Goal: Task Accomplishment & Management: Use online tool/utility

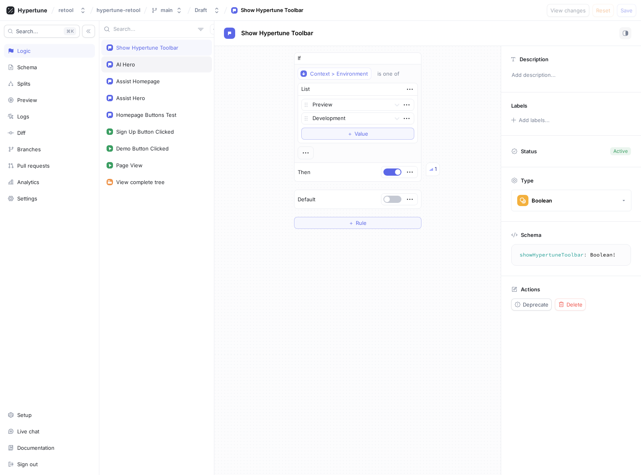
click at [131, 64] on div "AI Hero" at bounding box center [125, 64] width 19 height 6
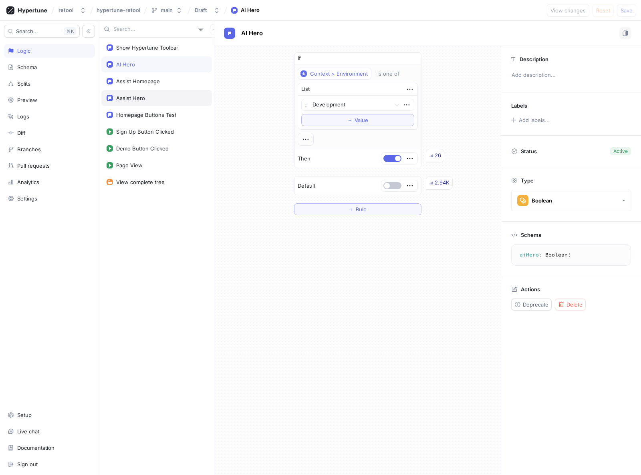
click at [139, 98] on div "Assist Hero" at bounding box center [130, 98] width 29 height 6
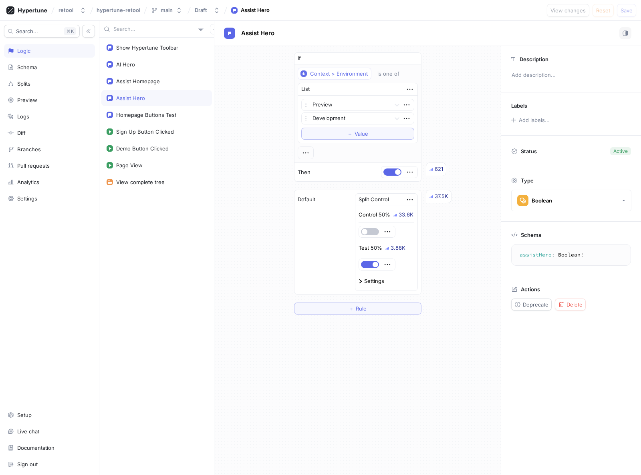
click at [224, 220] on div "If Context > Environment is one of List Preview Development To pick up a dragga…" at bounding box center [357, 183] width 286 height 275
click at [241, 101] on div "If Context > Environment is one of List Preview Development To pick up a dragga…" at bounding box center [357, 183] width 286 height 275
click at [34, 68] on div "Schema" at bounding box center [27, 67] width 20 height 6
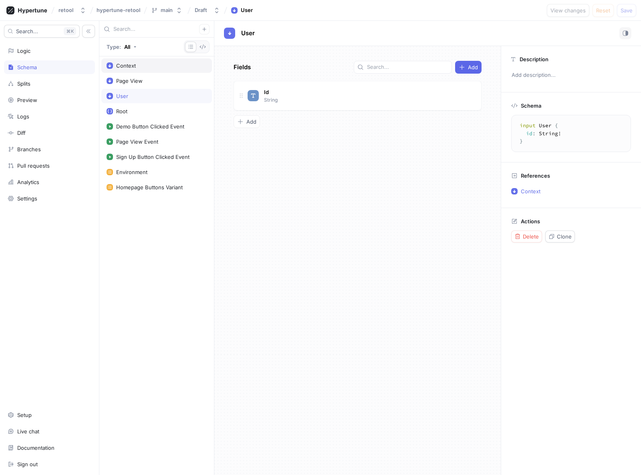
click at [149, 66] on div "Context" at bounding box center [156, 65] width 100 height 6
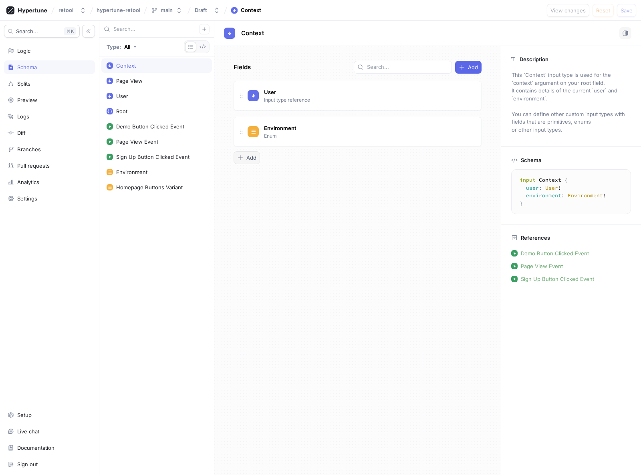
click at [250, 158] on span "Add" at bounding box center [251, 157] width 10 height 5
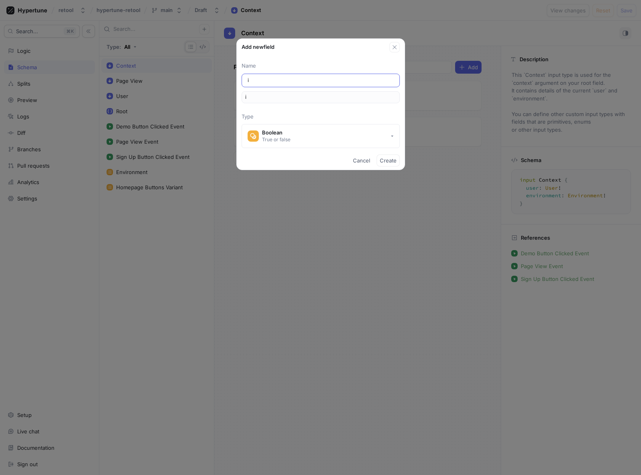
type input "is"
type input "isS"
type input "isSE"
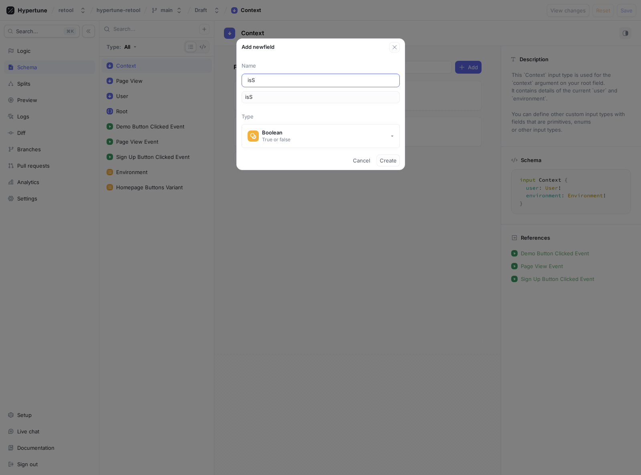
type input "isSE"
type input "isSEa"
type input "isSEar"
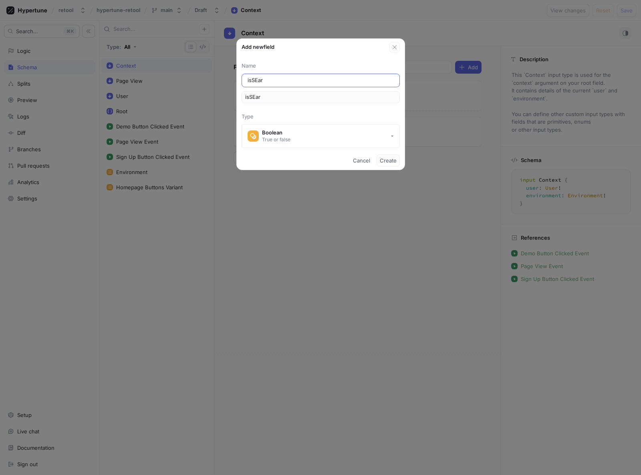
type input "isSEa"
type input "isSE"
type input "isS"
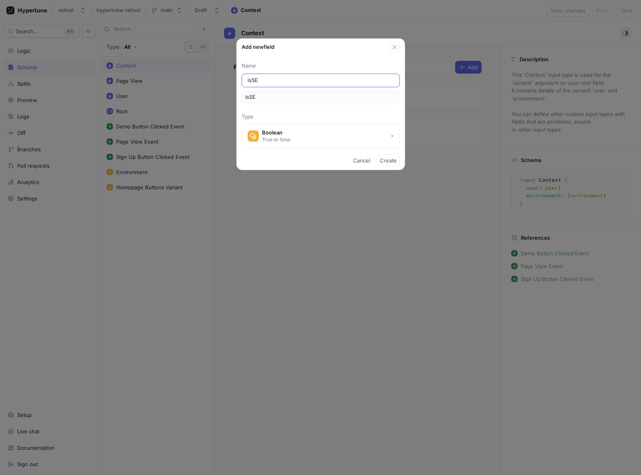
type input "isS"
type input "isSe"
type input "isSea"
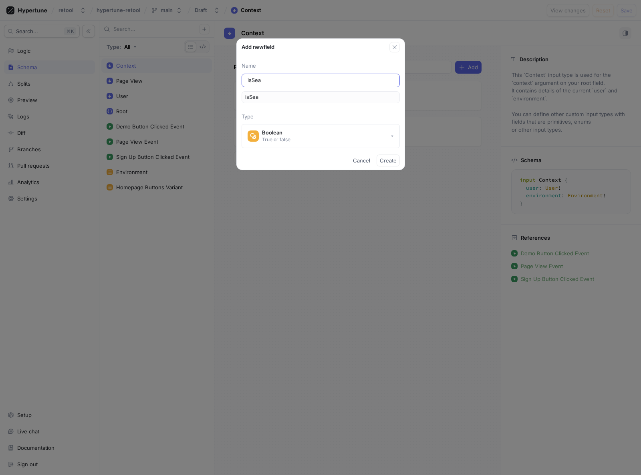
type input "isSear"
type input "isSearc"
type input "isSearch"
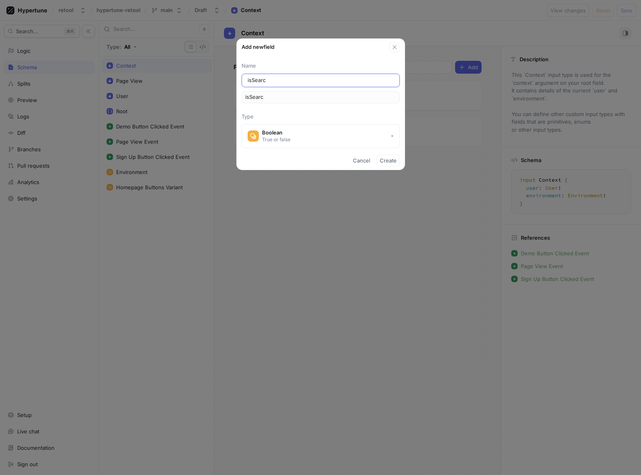
type input "isSearch"
type input "isSearchE"
type input "isSearchEn"
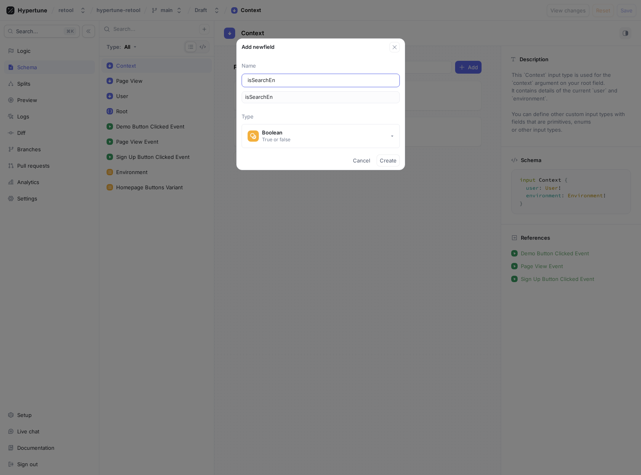
type input "isSearchEng"
type input "isSearchEngi"
type input "isSearchEngin"
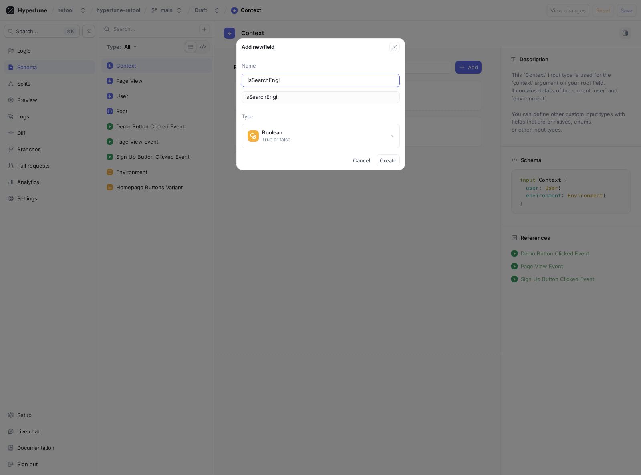
type input "isSearchEngin"
type input "isSearchEngine"
type input "isSearchEngineB"
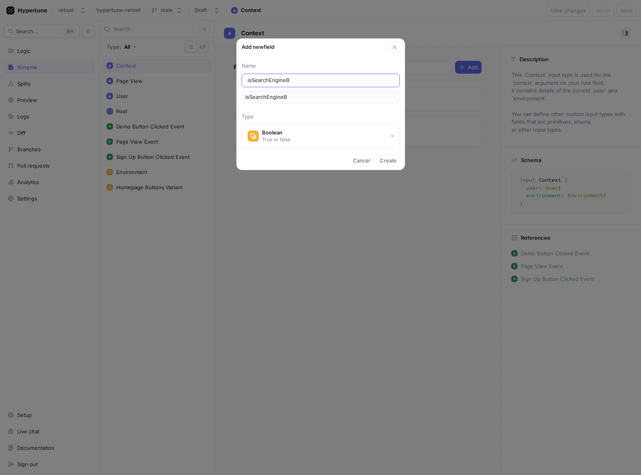
type input "isSearchEngineBo"
type input "isSearchEngineBot"
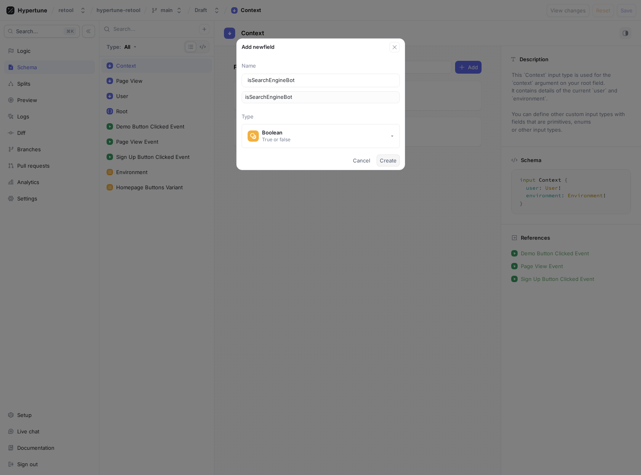
click at [385, 162] on span "Create" at bounding box center [388, 160] width 17 height 5
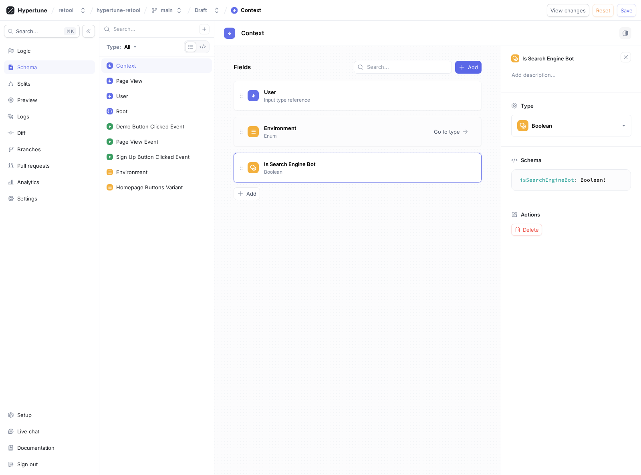
click at [299, 131] on div "Environment Enum" at bounding box center [337, 132] width 180 height 16
click at [271, 126] on span "Environment" at bounding box center [280, 128] width 32 height 6
click at [347, 140] on div "Environment Environment Enum Go to type" at bounding box center [357, 132] width 248 height 30
click at [274, 140] on div "Environment Enum Go to type" at bounding box center [357, 132] width 248 height 30
type textarea "isSearchEngineBot: Boolean!"
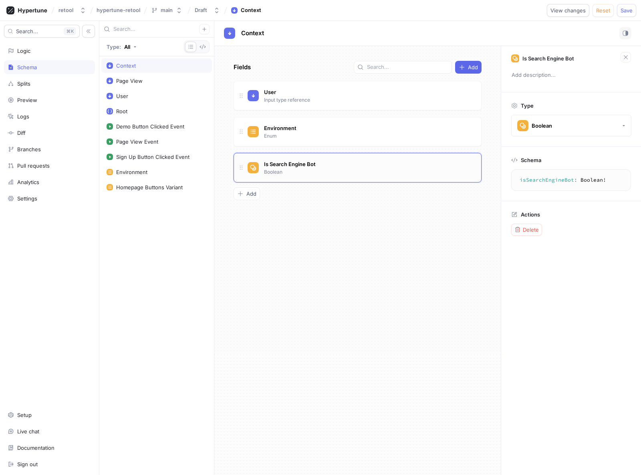
click at [327, 170] on div "Is Search Engine Bot Boolean" at bounding box center [360, 168] width 227 height 16
click at [528, 229] on span "Delete" at bounding box center [530, 229] width 16 height 5
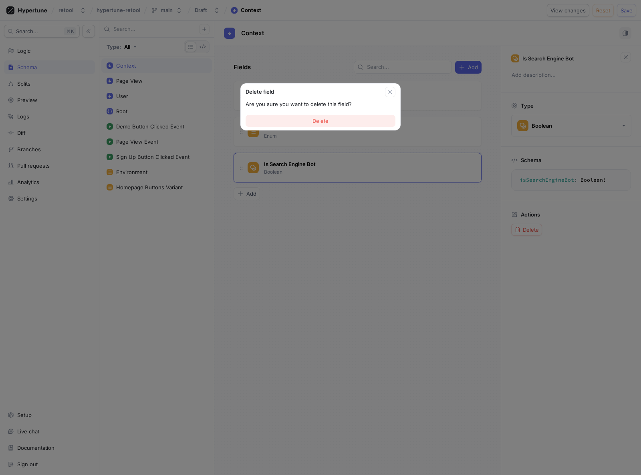
click at [319, 120] on span "Delete" at bounding box center [320, 121] width 16 height 5
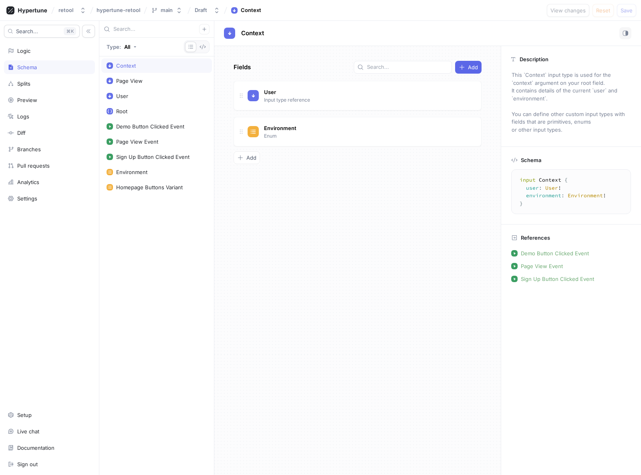
click at [137, 64] on div "Context" at bounding box center [156, 65] width 100 height 6
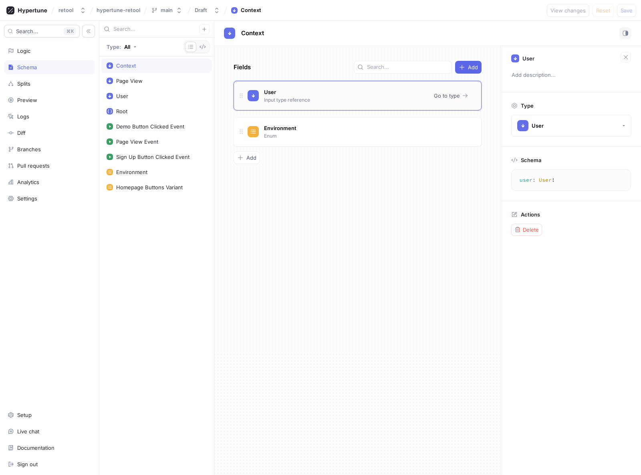
click at [325, 100] on div "User Input type reference" at bounding box center [337, 96] width 180 height 16
click at [458, 98] on span "Go to type" at bounding box center [447, 95] width 26 height 5
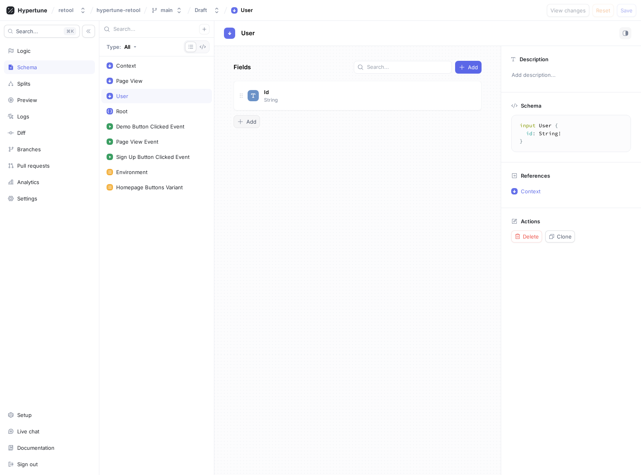
click at [244, 123] on div "Add" at bounding box center [246, 122] width 19 height 6
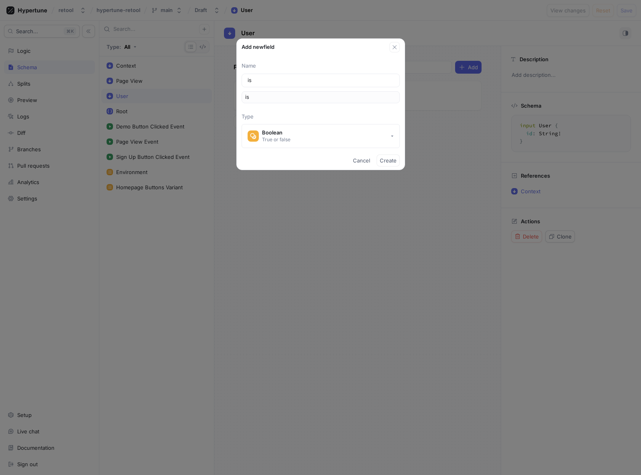
type input "isB"
type input "isBo"
type input "isBot"
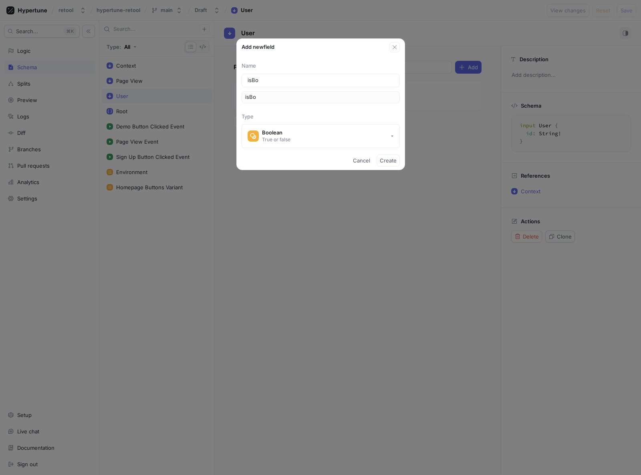
type input "isBot"
type input "isBo"
type input "isB"
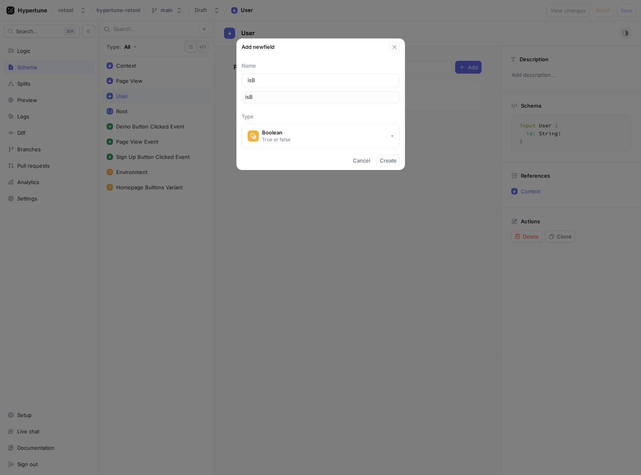
type input "is"
type input "isS"
type input "isSe"
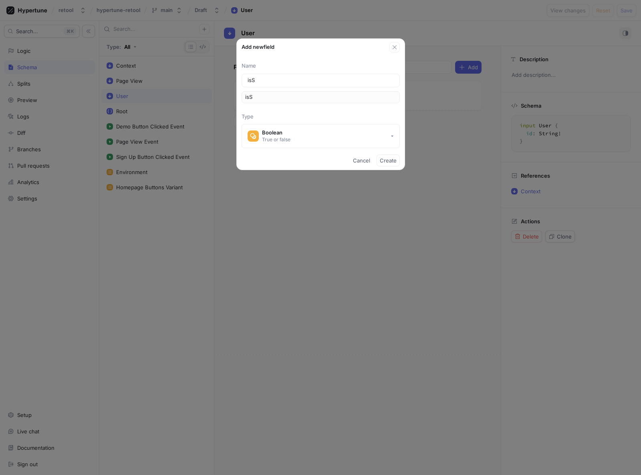
type input "isSe"
type input "isSea"
type input "isSear"
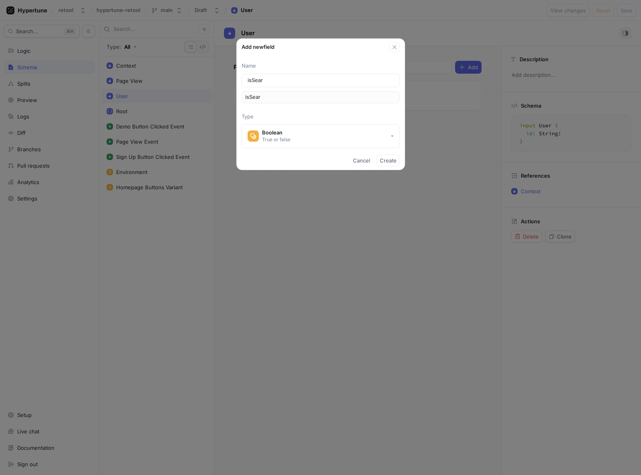
type input "isSearc"
type input "isSearch"
type input "isSearchE"
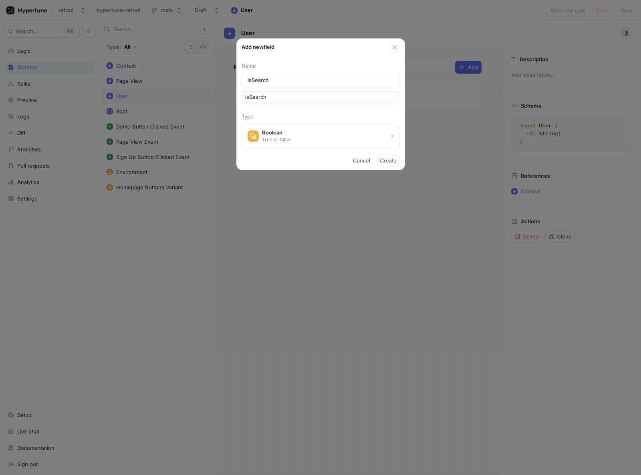
type input "isSearchE"
type input "isSearchEn"
type input "isSearchEng"
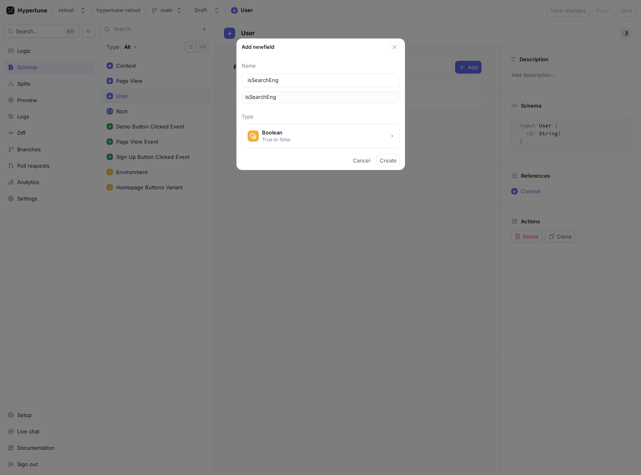
type input "isSearchEngi"
type input "isSearchEngin"
type input "isSearchEngine"
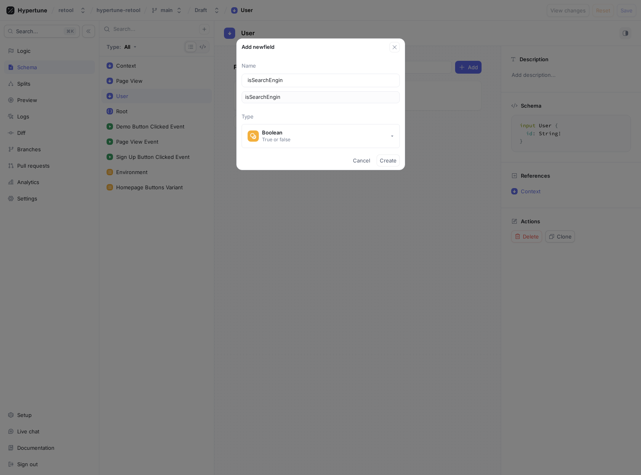
type input "isSearchEngine"
type input "isSearchEngineB"
type input "isSearchEngineBo"
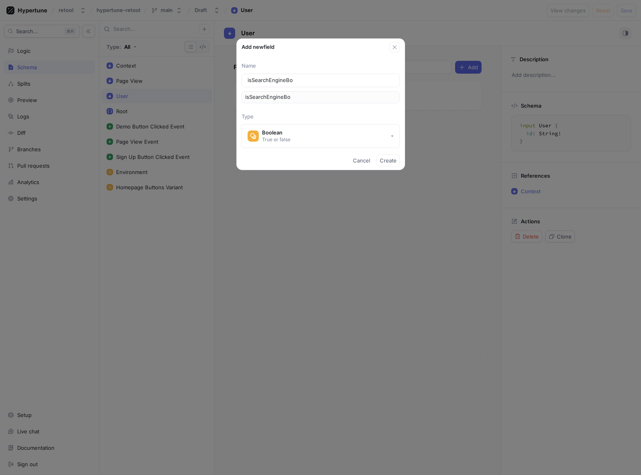
type input "isSearchEngineBot"
drag, startPoint x: 318, startPoint y: 80, endPoint x: 168, endPoint y: 76, distance: 150.6
click at [168, 76] on div "Add new field Name isSearchEngineBot isSearchEngineBot Type Boolean True or fal…" at bounding box center [320, 237] width 641 height 475
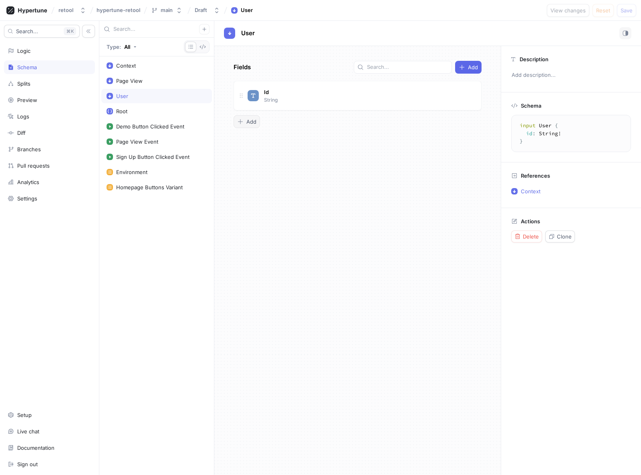
click at [251, 121] on span "Add" at bounding box center [251, 121] width 10 height 5
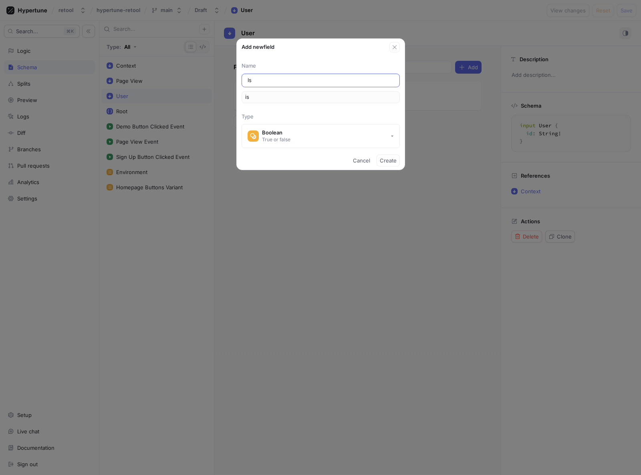
type input "Is S"
type input "isS"
type input "Is Se"
type input "isSe"
type input "Is Sea"
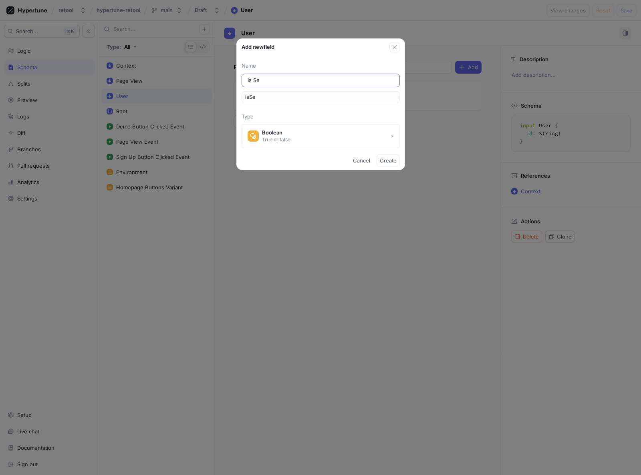
type input "isSea"
type input "Is Sear"
type input "isSear"
type input "Is Searc"
type input "isSearc"
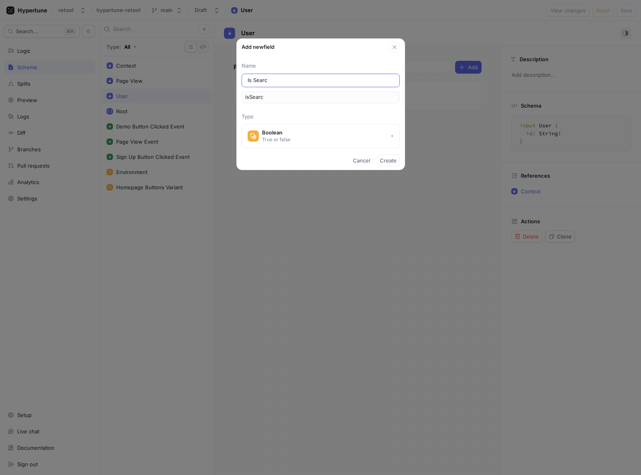
type input "Is Search"
type input "isSearch"
type input "Is Search E"
type input "isSearchE"
type input "Is Search En"
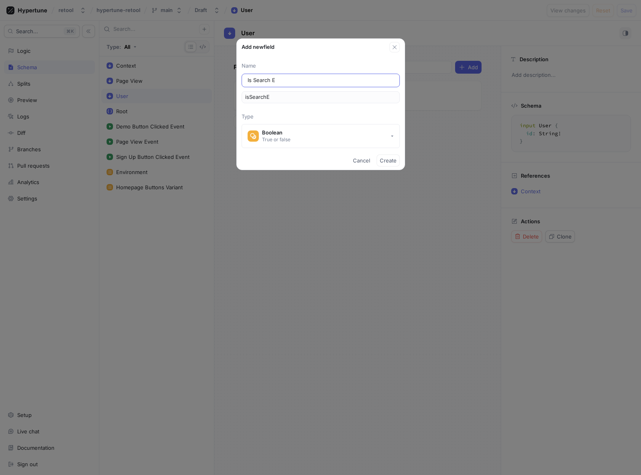
type input "isSearchEn"
type input "Is Search Eng"
type input "isSearchEng"
type input "Is Search Engi"
type input "isSearchEngi"
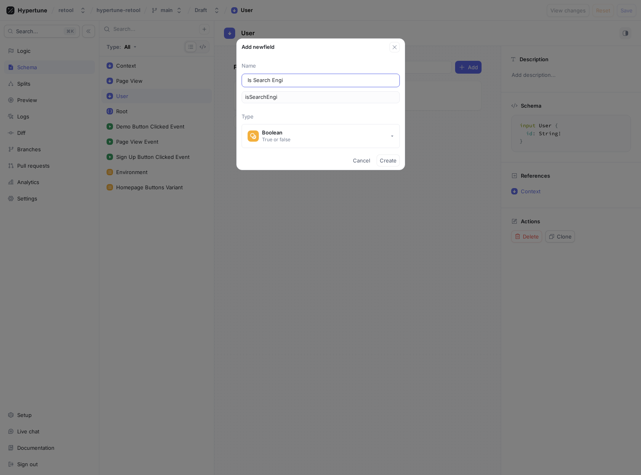
type input "Is Search Engin"
type input "isSearchEngin"
type input "Is Search Engine"
type input "isSearchEngine"
type input "Is Search Engine B"
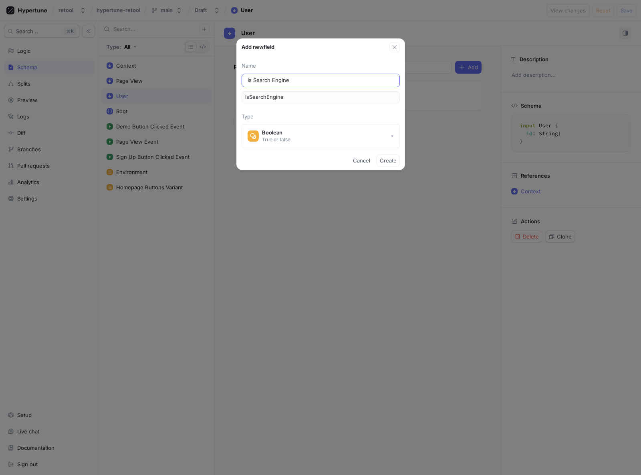
type input "isSearchEngineB"
type input "Is Search Engine Bo"
type input "isSearchEngineBo"
type input "Is Search Engine Bot"
type input "isSearchEngineBot"
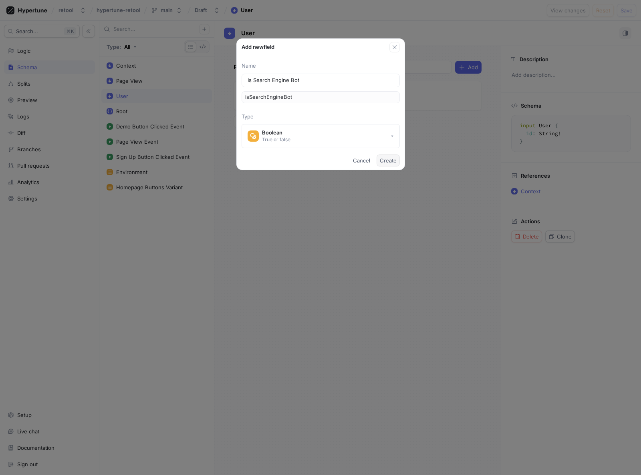
type input "Is Search Engine Bot"
click at [388, 161] on span "Create" at bounding box center [388, 160] width 17 height 5
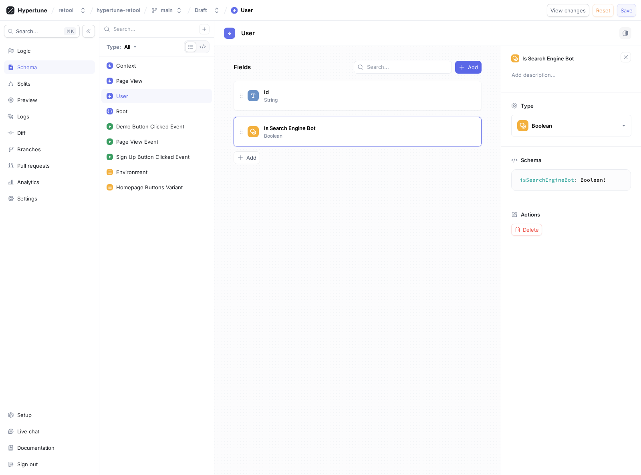
click at [629, 9] on span "Save" at bounding box center [626, 10] width 12 height 5
click at [35, 118] on div "Logs" at bounding box center [50, 116] width 84 height 6
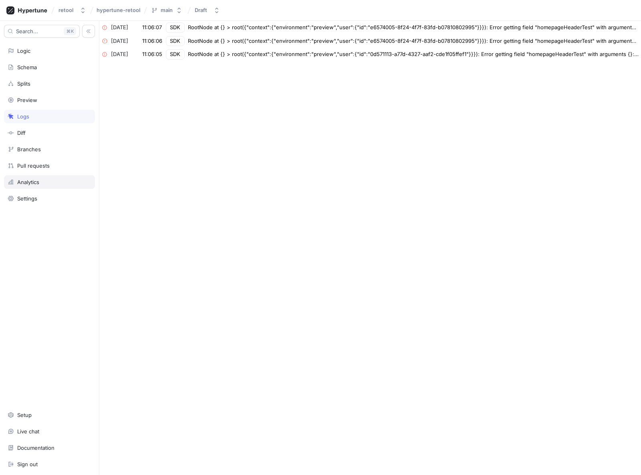
click at [29, 186] on div "Analytics" at bounding box center [49, 182] width 91 height 14
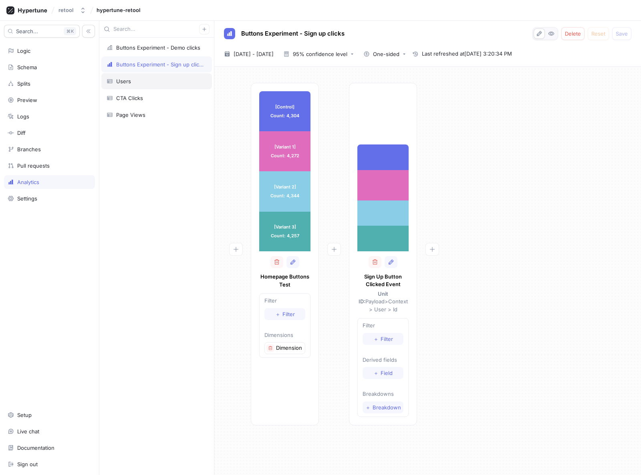
click at [131, 83] on div "Users" at bounding box center [156, 81] width 100 height 6
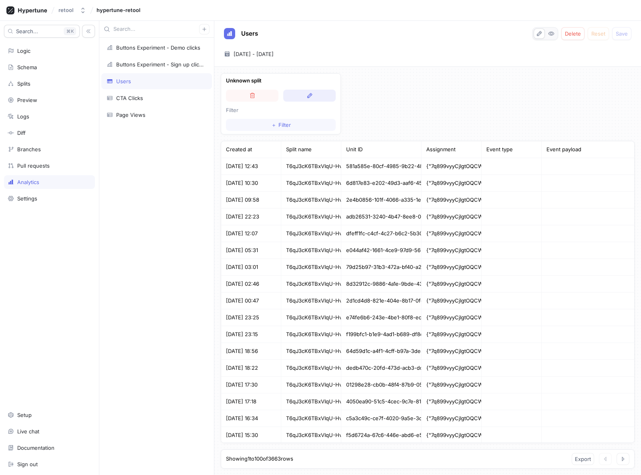
click at [311, 98] on icon "button" at bounding box center [309, 95] width 6 height 6
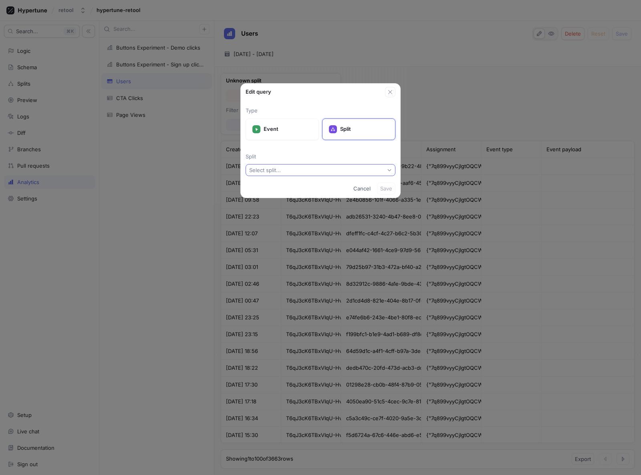
click at [321, 165] on button "Select split..." at bounding box center [320, 170] width 150 height 12
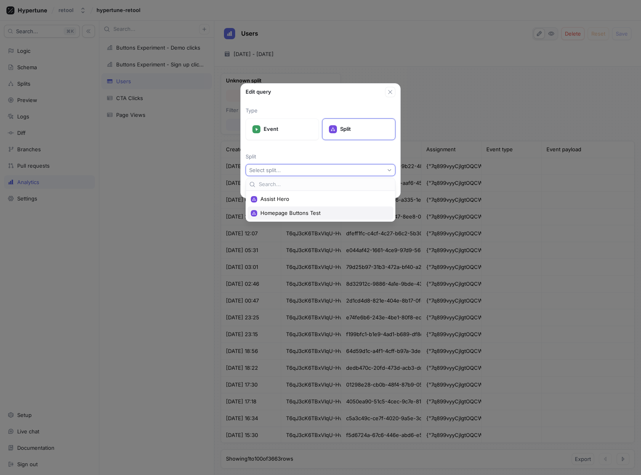
click at [285, 211] on span "Homepage Buttons Test" at bounding box center [323, 213] width 126 height 7
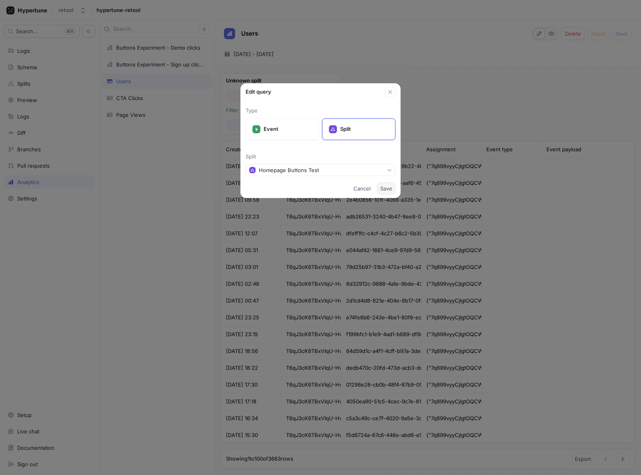
click at [386, 189] on span "Save" at bounding box center [386, 188] width 12 height 5
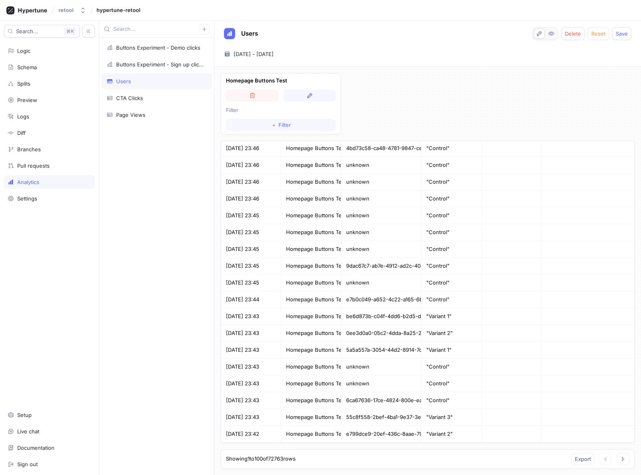
scroll to position [1403, 0]
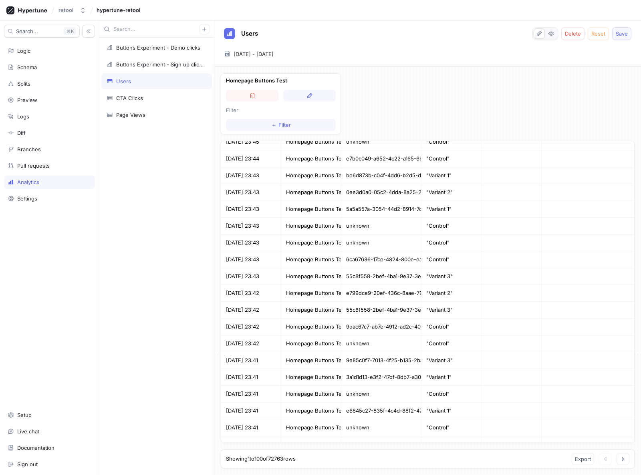
click at [624, 33] on span "Save" at bounding box center [621, 33] width 12 height 5
click at [623, 460] on icon "button" at bounding box center [622, 459] width 6 height 6
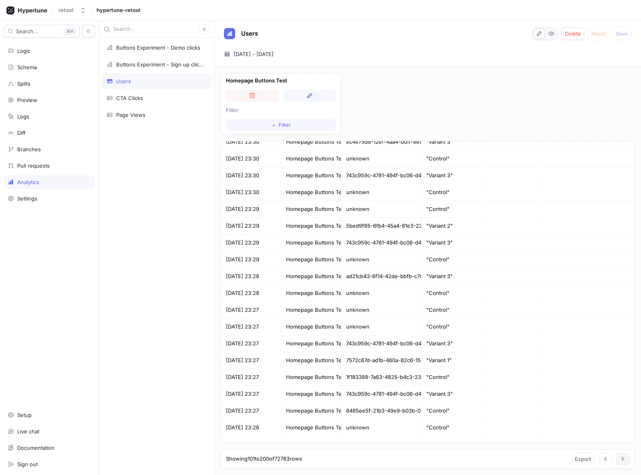
click at [627, 461] on button "button" at bounding box center [622, 459] width 13 height 12
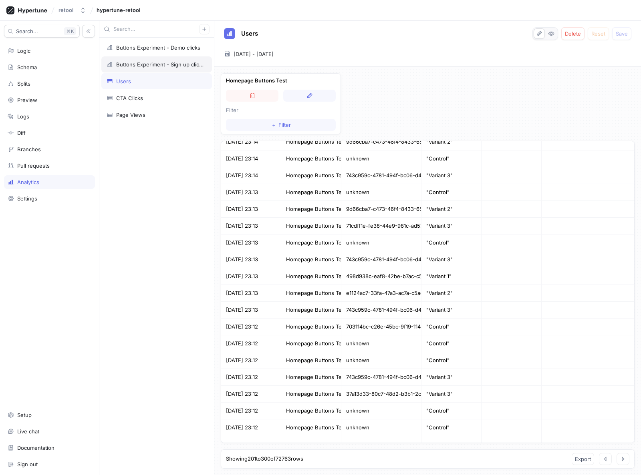
click at [153, 62] on div "Buttons Experiment - Sign up clicks" at bounding box center [159, 64] width 87 height 6
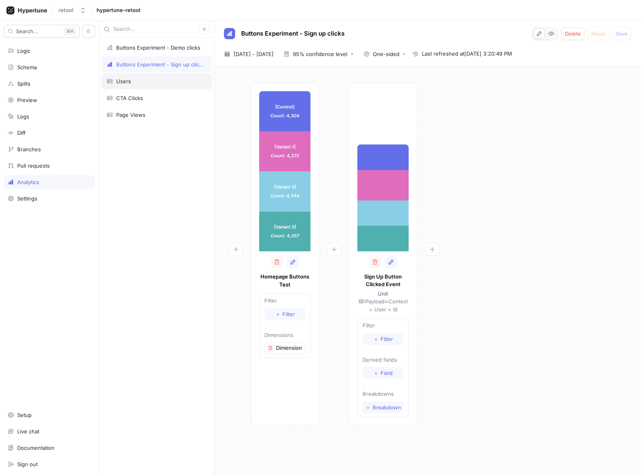
click at [144, 78] on div "Users" at bounding box center [156, 81] width 100 height 6
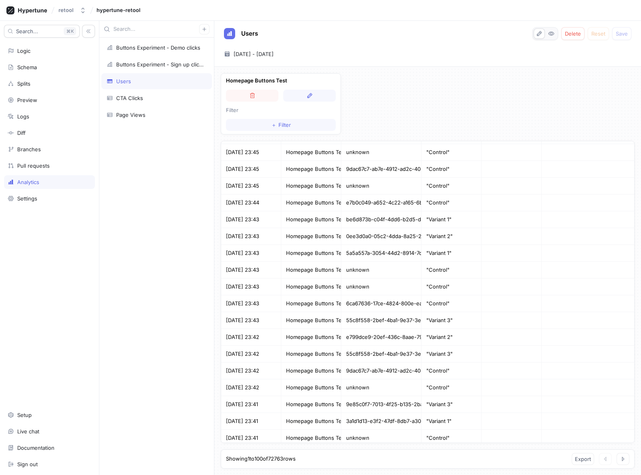
scroll to position [1403, 0]
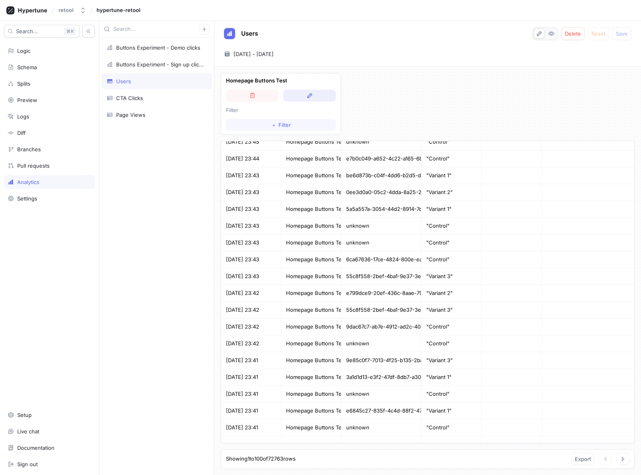
click at [307, 94] on icon "button" at bounding box center [309, 95] width 6 height 6
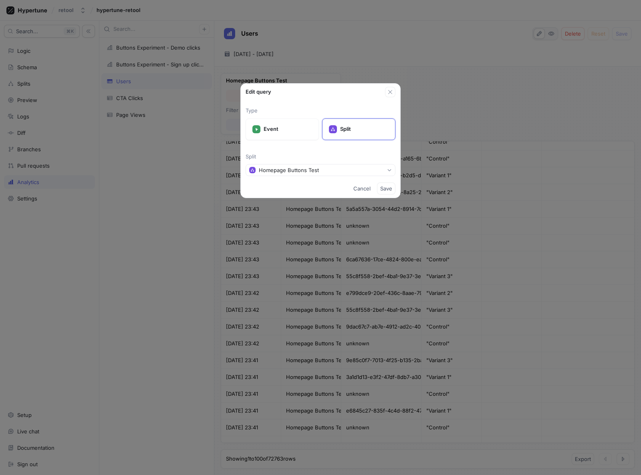
click at [361, 187] on span "Cancel" at bounding box center [361, 188] width 17 height 5
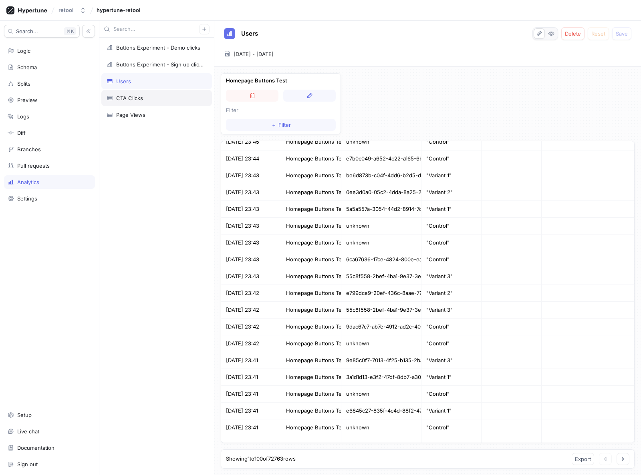
click at [143, 101] on div "CTA Clicks" at bounding box center [156, 98] width 100 height 6
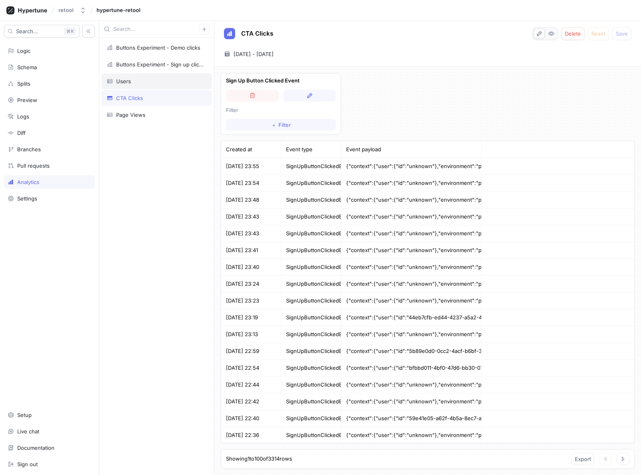
click at [125, 79] on div "Users" at bounding box center [123, 81] width 15 height 6
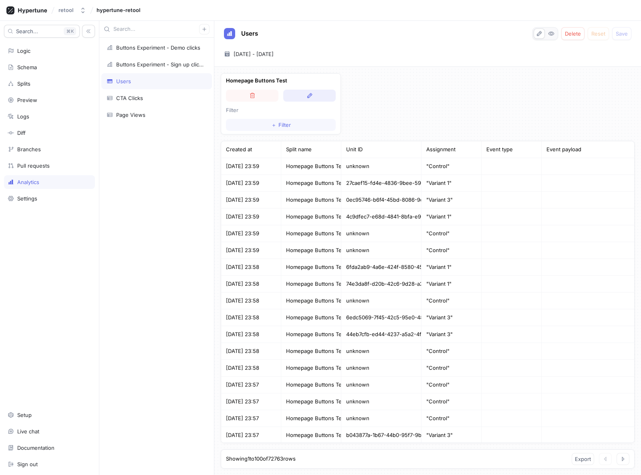
click at [312, 96] on button "button" at bounding box center [309, 96] width 52 height 12
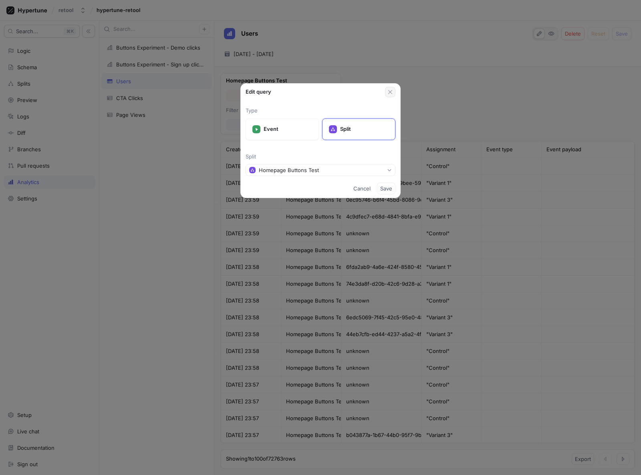
click at [394, 94] on button "button" at bounding box center [390, 92] width 10 height 10
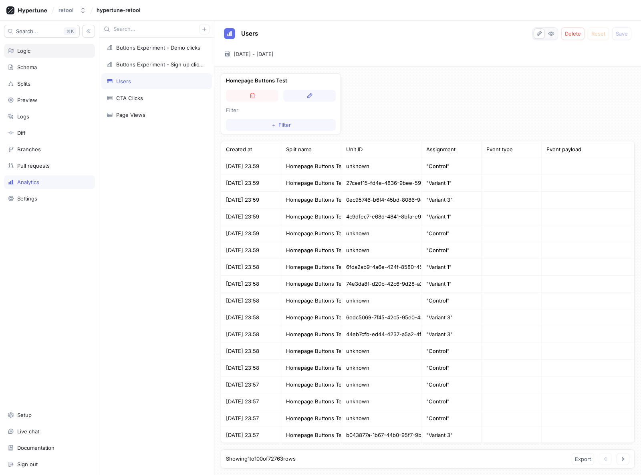
click at [32, 53] on div "Logic" at bounding box center [50, 51] width 84 height 6
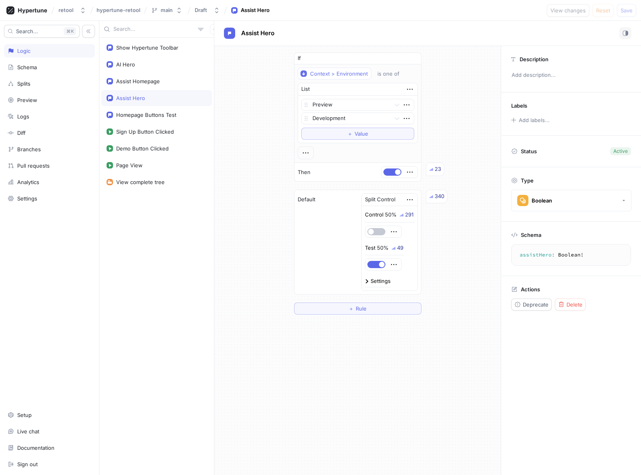
click at [139, 96] on div "Assist Hero" at bounding box center [130, 98] width 29 height 6
click at [369, 310] on button "＋ Rule" at bounding box center [357, 309] width 127 height 12
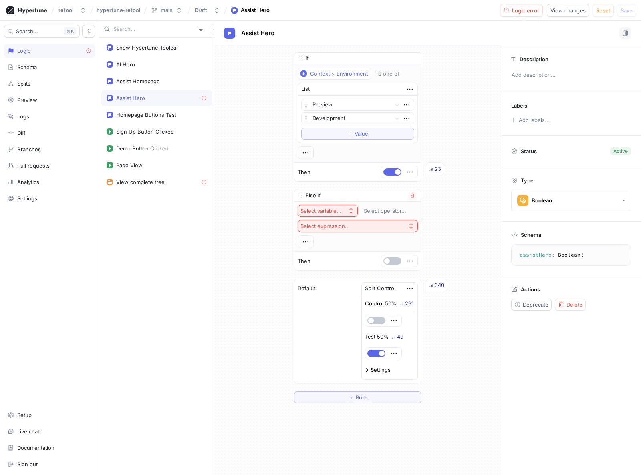
click at [321, 209] on div "Select variable..." at bounding box center [320, 211] width 41 height 7
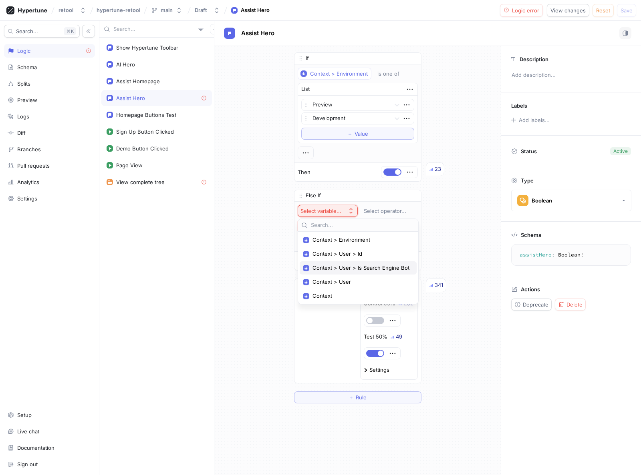
click at [343, 267] on span "Context > User > Is Search Engine Bot" at bounding box center [360, 268] width 97 height 7
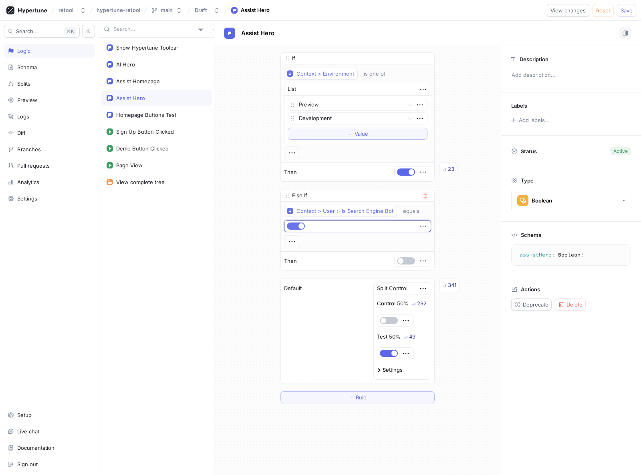
click at [302, 225] on span "button" at bounding box center [301, 226] width 6 height 6
click at [265, 226] on div "If Context > Environment is one of List Preview Development To pick up a dragga…" at bounding box center [357, 228] width 286 height 364
click at [299, 226] on button "button" at bounding box center [296, 226] width 18 height 7
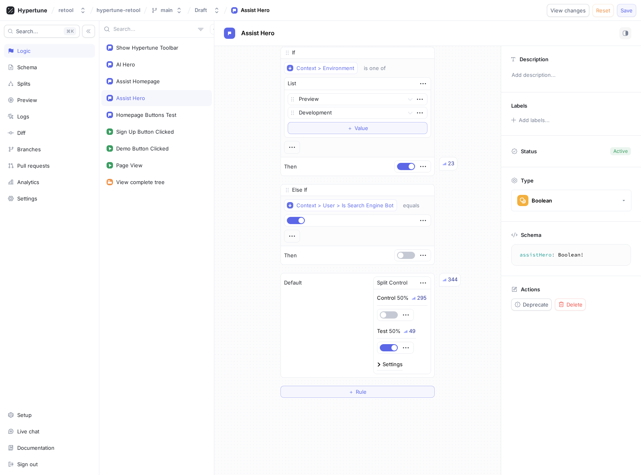
click at [624, 11] on span "Save" at bounding box center [626, 10] width 12 height 5
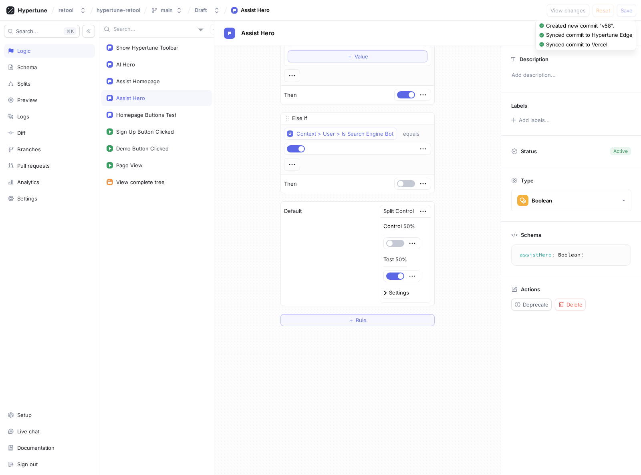
scroll to position [0, 0]
